Goal: Task Accomplishment & Management: Use online tool/utility

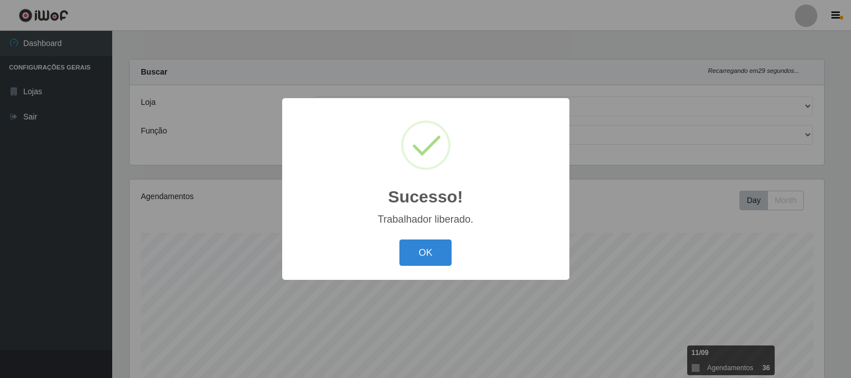
select select "464"
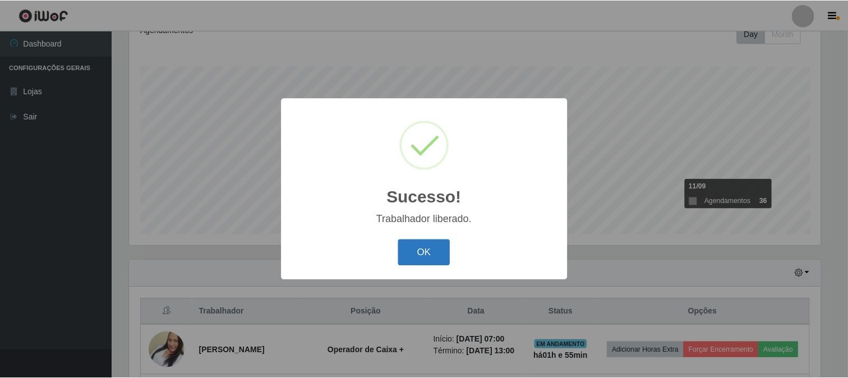
scroll to position [232, 694]
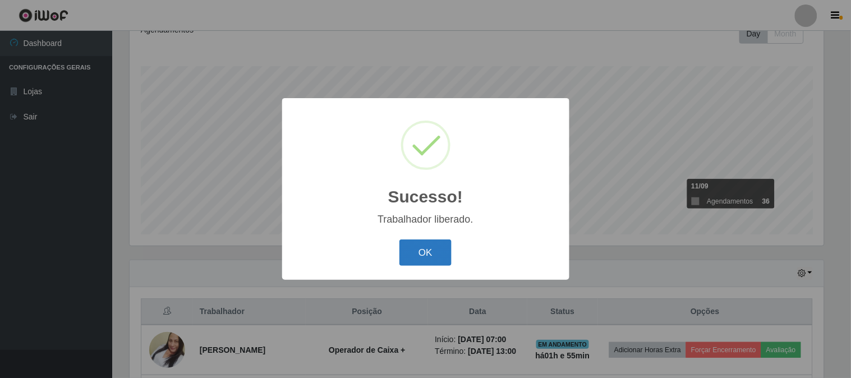
click at [424, 250] on button "OK" at bounding box center [425, 253] width 52 height 26
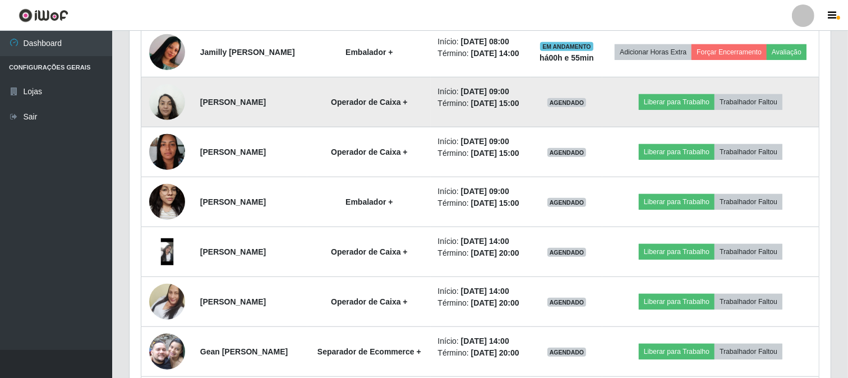
scroll to position [665, 0]
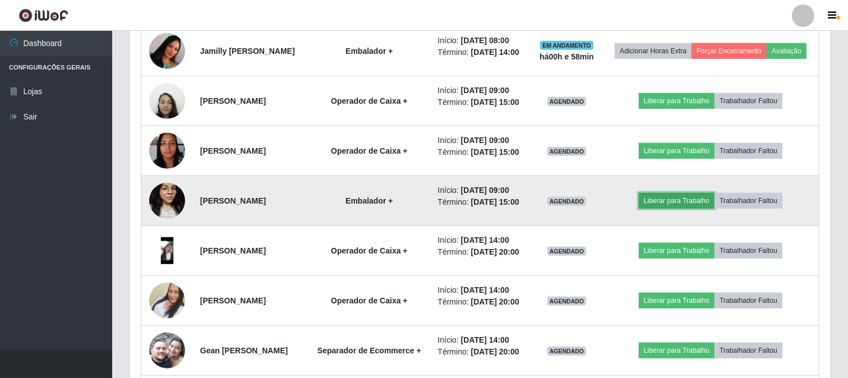
click at [693, 209] on button "Liberar para Trabalho" at bounding box center [677, 201] width 76 height 16
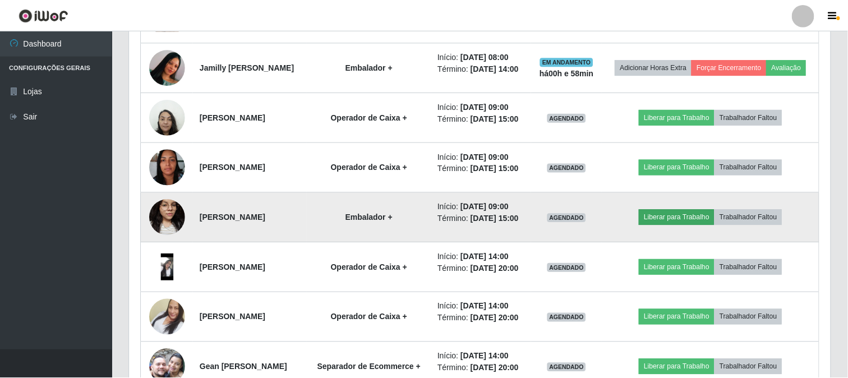
scroll to position [232, 694]
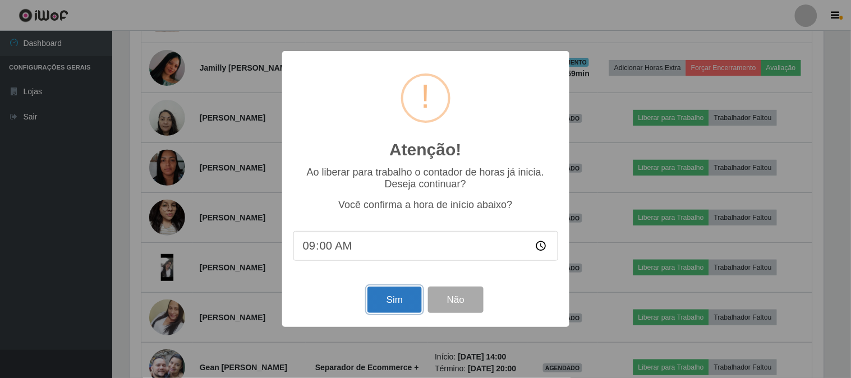
click at [406, 304] on button "Sim" at bounding box center [394, 300] width 54 height 26
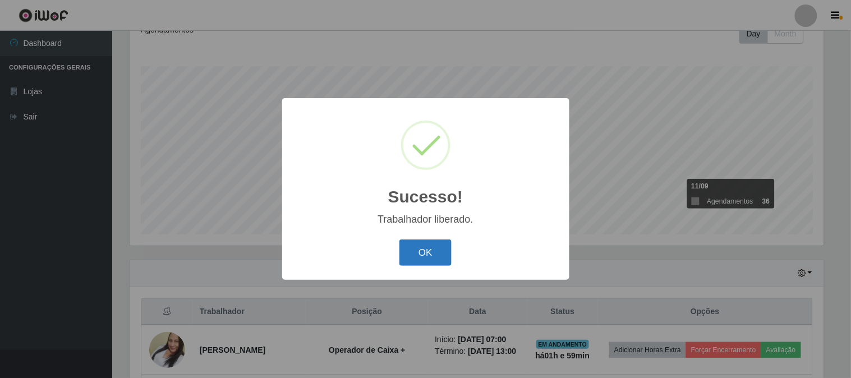
click at [429, 256] on button "OK" at bounding box center [425, 253] width 52 height 26
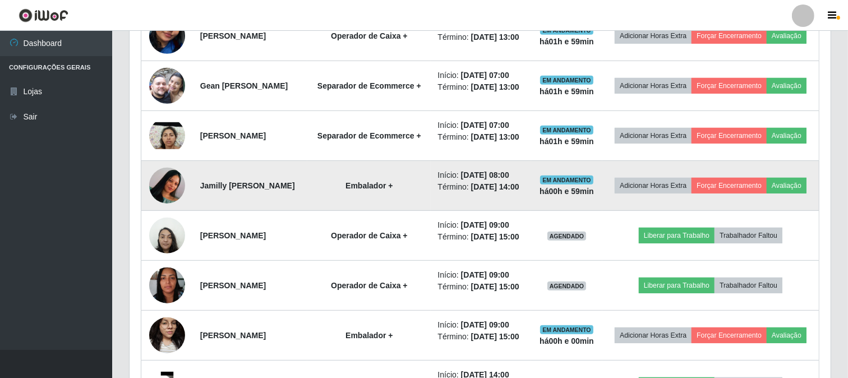
scroll to position [603, 0]
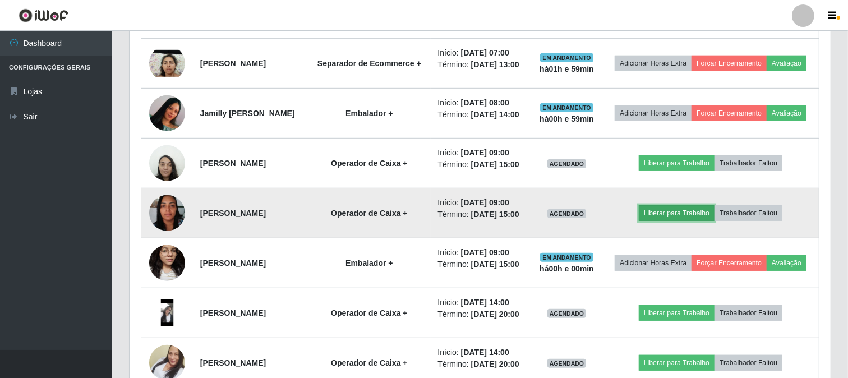
click at [709, 221] on button "Liberar para Trabalho" at bounding box center [677, 213] width 76 height 16
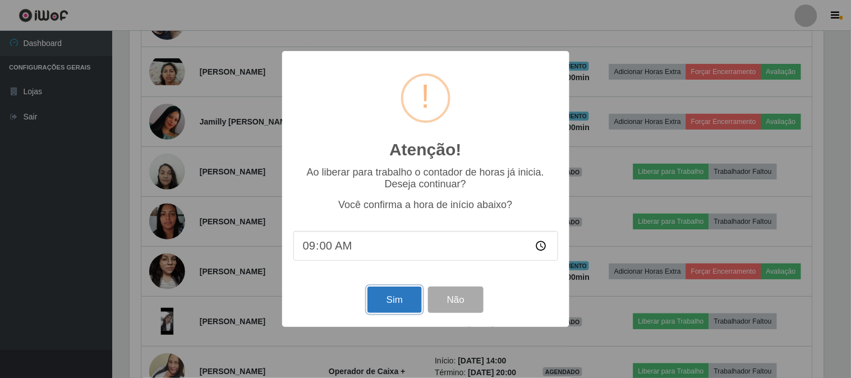
click at [408, 299] on button "Sim" at bounding box center [394, 300] width 54 height 26
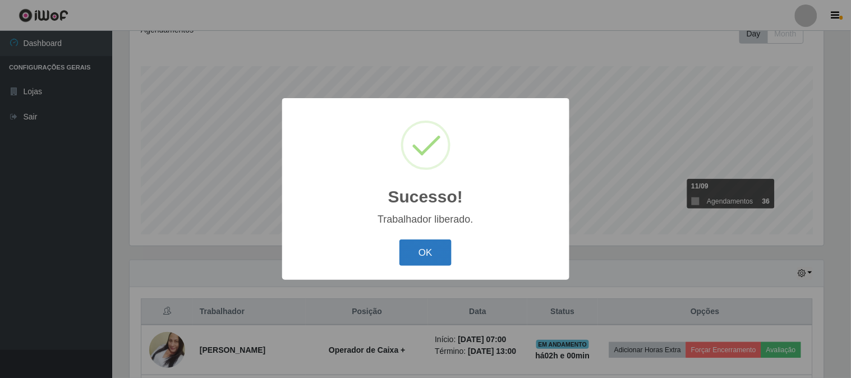
click at [446, 258] on button "OK" at bounding box center [425, 253] width 52 height 26
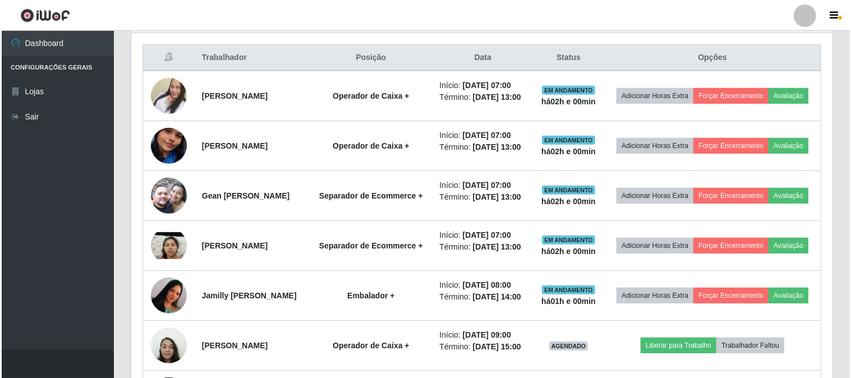
scroll to position [541, 0]
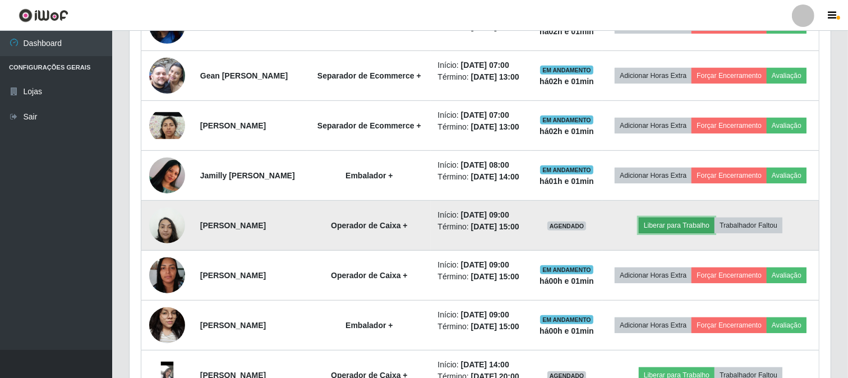
click at [698, 233] on button "Liberar para Trabalho" at bounding box center [677, 226] width 76 height 16
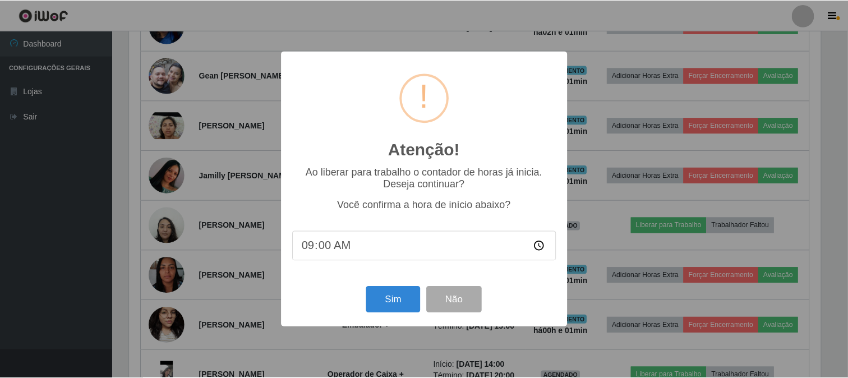
scroll to position [232, 694]
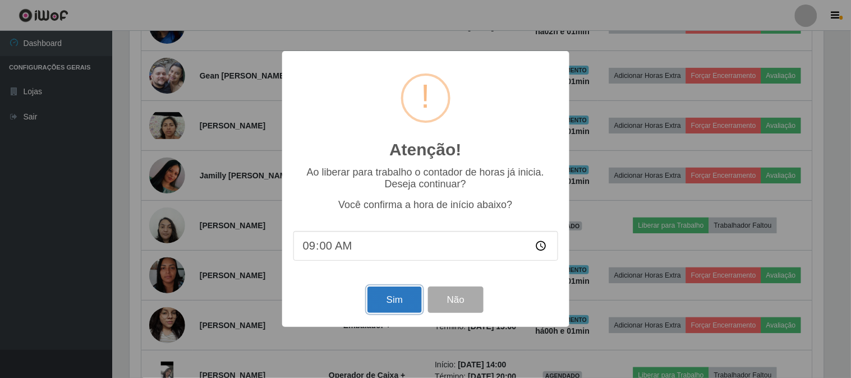
click at [404, 304] on button "Sim" at bounding box center [394, 300] width 54 height 26
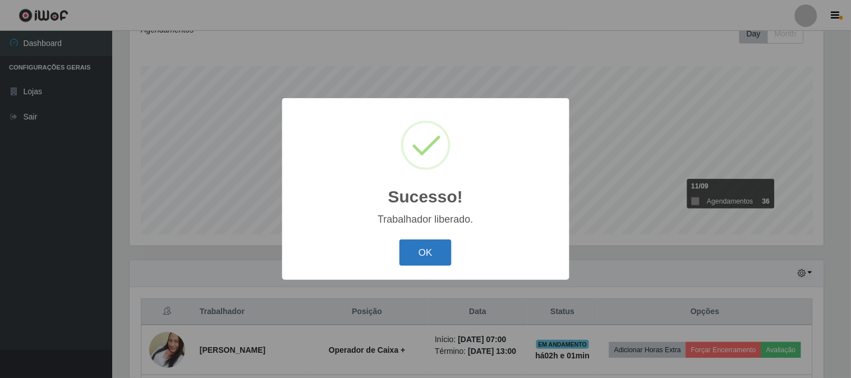
click at [428, 254] on button "OK" at bounding box center [425, 253] width 52 height 26
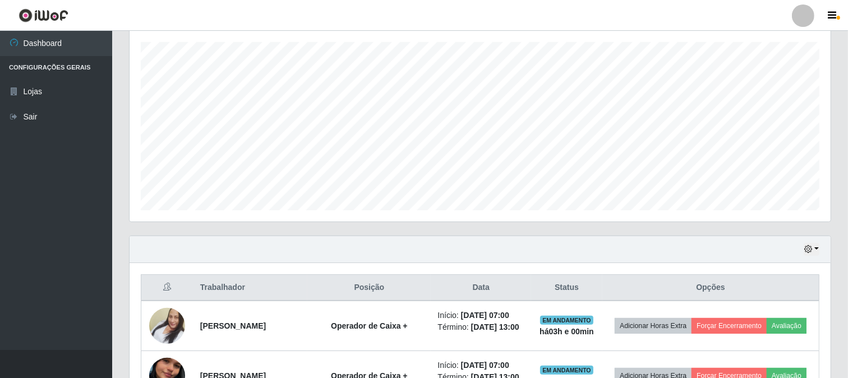
scroll to position [249, 0]
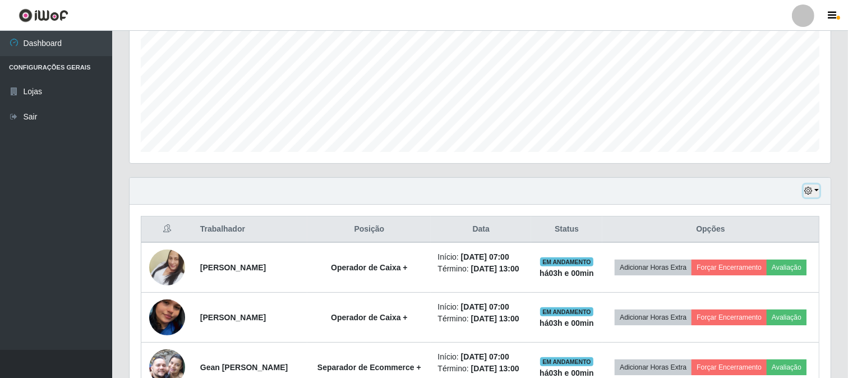
click at [810, 192] on icon "button" at bounding box center [808, 191] width 8 height 8
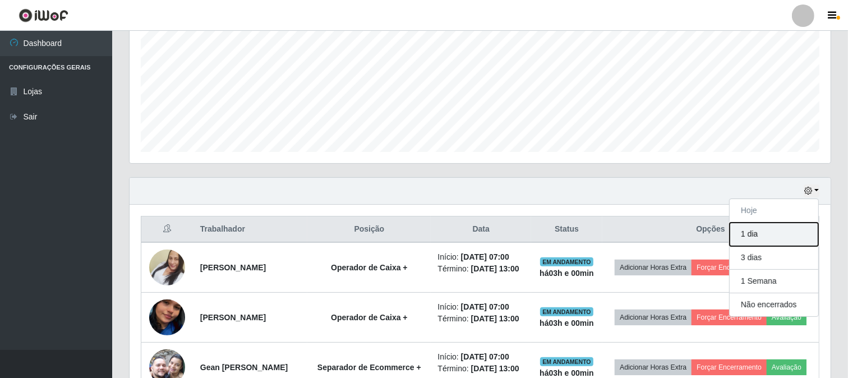
click at [774, 230] on button "1 dia" at bounding box center [774, 235] width 89 height 24
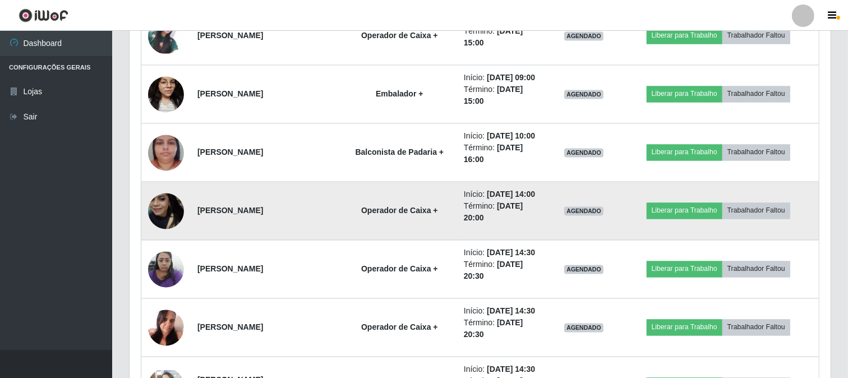
scroll to position [1844, 0]
